Goal: Task Accomplishment & Management: Use online tool/utility

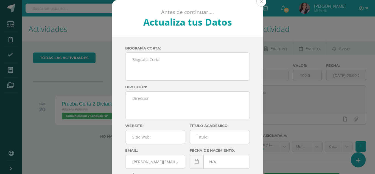
click at [260, 3] on button at bounding box center [262, 2] width 10 height 10
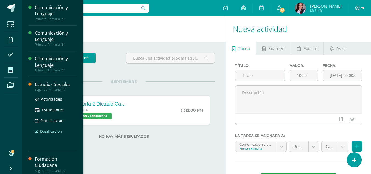
click at [57, 132] on span "Dosificación" at bounding box center [51, 131] width 22 height 5
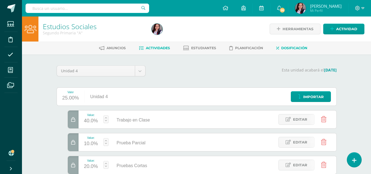
click at [161, 48] on span "Actividades" at bounding box center [158, 48] width 24 height 4
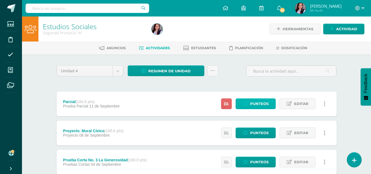
click at [260, 105] on span "Punteos" at bounding box center [259, 104] width 18 height 10
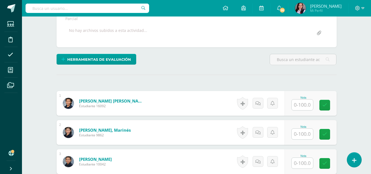
scroll to position [105, 0]
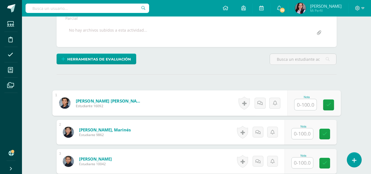
click at [303, 104] on input "text" at bounding box center [306, 104] width 22 height 11
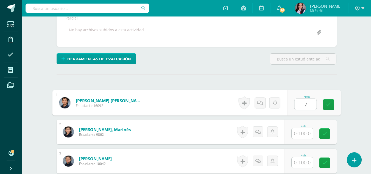
type input "70"
click at [327, 105] on icon at bounding box center [328, 104] width 5 height 5
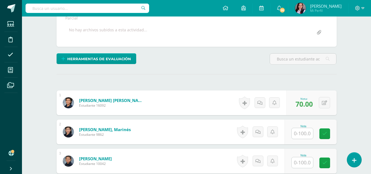
click at [300, 132] on input "text" at bounding box center [302, 133] width 21 height 11
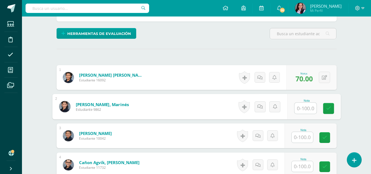
scroll to position [137, 0]
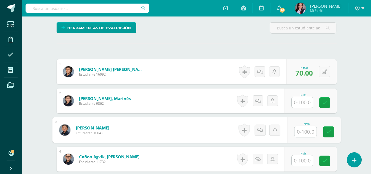
click at [300, 132] on input "text" at bounding box center [306, 131] width 22 height 11
type input "56"
click at [330, 130] on icon at bounding box center [328, 131] width 5 height 5
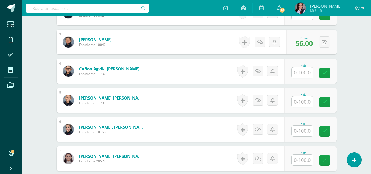
scroll to position [225, 0]
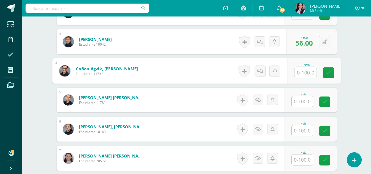
click at [304, 72] on input "text" at bounding box center [306, 72] width 22 height 11
type input "72"
click at [326, 72] on icon at bounding box center [328, 72] width 5 height 5
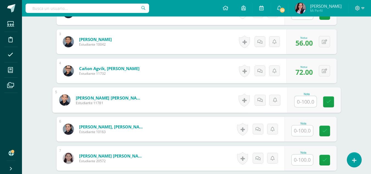
click at [302, 101] on input "text" at bounding box center [306, 101] width 22 height 11
type input "78"
click at [327, 102] on icon at bounding box center [328, 101] width 5 height 5
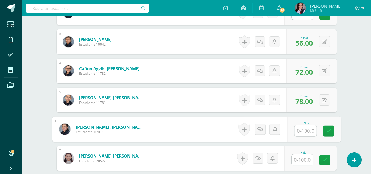
click at [302, 131] on input "text" at bounding box center [306, 130] width 22 height 11
type input "68"
click at [332, 130] on link at bounding box center [328, 131] width 11 height 11
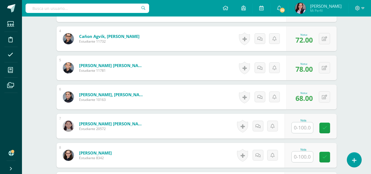
scroll to position [259, 0]
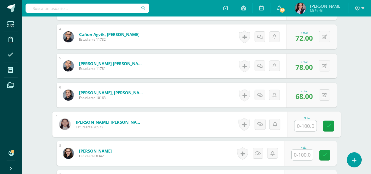
click at [299, 126] on input "text" at bounding box center [306, 125] width 22 height 11
type input "60"
click at [327, 127] on icon at bounding box center [328, 126] width 5 height 5
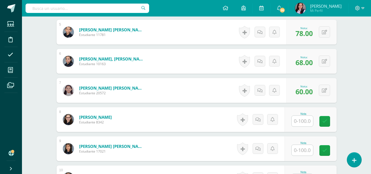
scroll to position [296, 0]
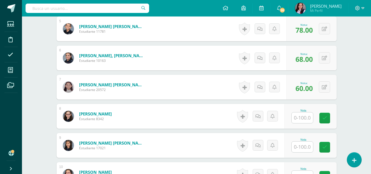
click at [301, 118] on input "text" at bounding box center [302, 117] width 21 height 11
type input "70"
click at [329, 120] on icon at bounding box center [328, 118] width 5 height 5
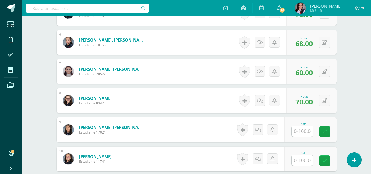
scroll to position [312, 0]
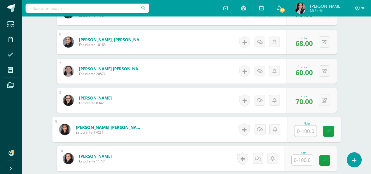
click at [300, 132] on input "text" at bounding box center [306, 131] width 22 height 11
type input "55"
click at [327, 132] on icon at bounding box center [328, 131] width 5 height 5
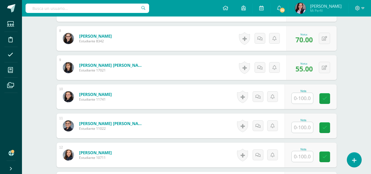
scroll to position [374, 0]
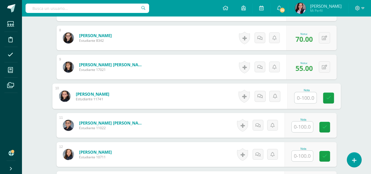
click at [301, 96] on input "text" at bounding box center [306, 97] width 22 height 11
type input "60"
click at [331, 96] on icon at bounding box center [328, 98] width 5 height 5
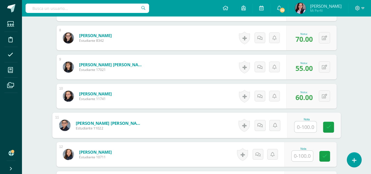
click at [301, 126] on input "text" at bounding box center [306, 126] width 22 height 11
type input "64"
click at [330, 127] on icon at bounding box center [328, 127] width 5 height 5
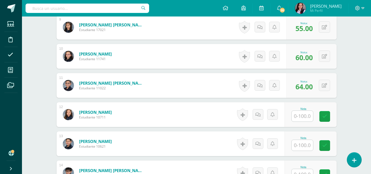
scroll to position [425, 0]
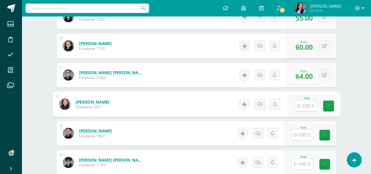
click at [301, 103] on input "text" at bounding box center [306, 105] width 22 height 11
type input "68"
click at [329, 105] on icon at bounding box center [328, 106] width 5 height 5
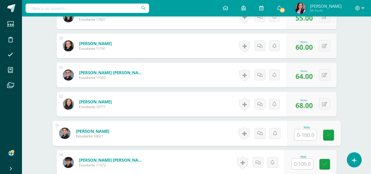
click at [302, 135] on input "text" at bounding box center [306, 134] width 22 height 11
type input "80"
click at [329, 135] on icon at bounding box center [328, 135] width 5 height 5
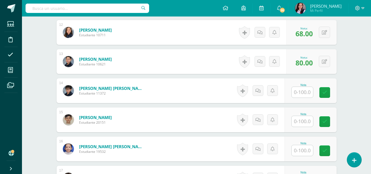
scroll to position [497, 0]
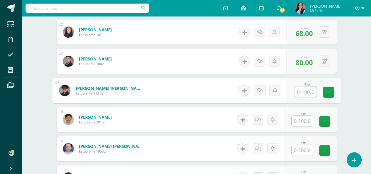
click at [301, 91] on input "text" at bounding box center [306, 92] width 22 height 11
type input "76"
click at [329, 93] on icon at bounding box center [328, 92] width 5 height 5
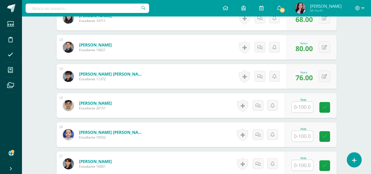
scroll to position [511, 0]
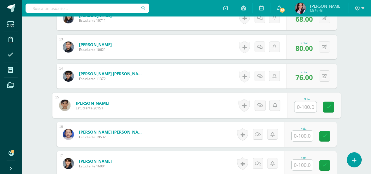
click at [305, 106] on input "text" at bounding box center [306, 106] width 22 height 11
type input "44"
click at [330, 106] on icon at bounding box center [328, 107] width 5 height 5
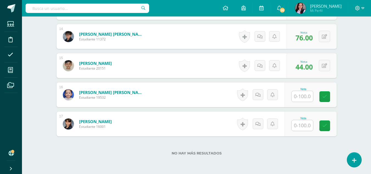
scroll to position [551, 0]
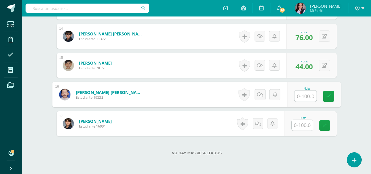
click at [303, 95] on input "text" at bounding box center [306, 96] width 22 height 11
type input "80"
click at [327, 99] on link at bounding box center [328, 96] width 11 height 11
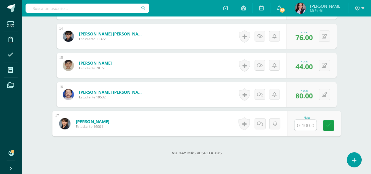
click at [302, 125] on input "text" at bounding box center [306, 125] width 22 height 11
type input "76"
click at [324, 127] on link at bounding box center [328, 125] width 11 height 11
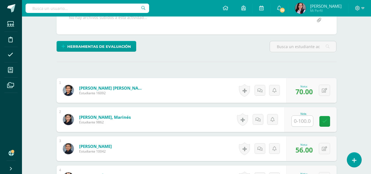
scroll to position [118, 0]
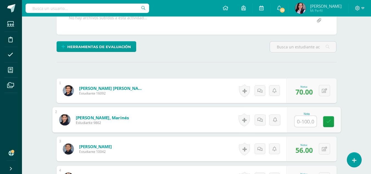
click at [303, 120] on input "text" at bounding box center [306, 121] width 22 height 11
type input "68"
click at [330, 123] on icon at bounding box center [328, 121] width 5 height 5
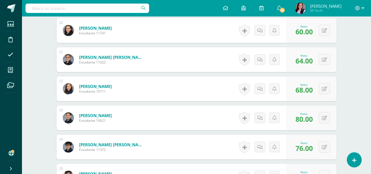
scroll to position [440, 0]
